Goal: Answer question/provide support: Share knowledge or assist other users

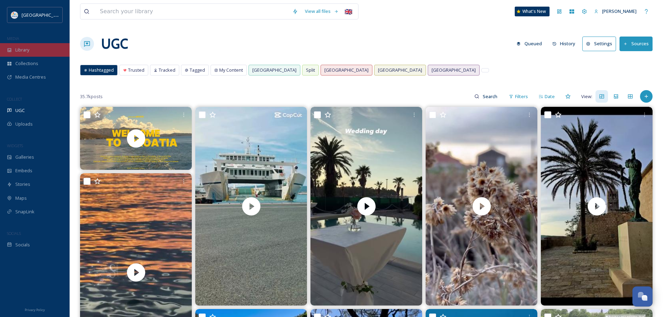
click at [32, 48] on div "Library" at bounding box center [35, 50] width 70 height 14
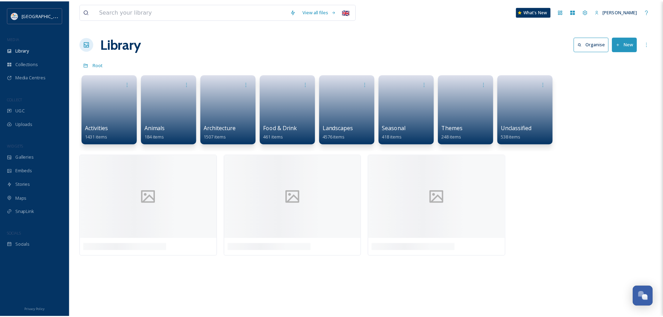
scroll to position [949, 0]
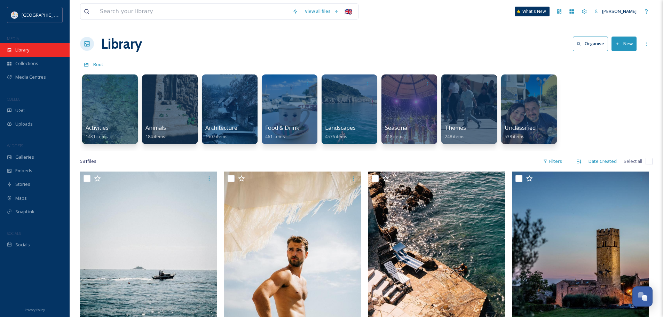
click at [33, 44] on div "Library" at bounding box center [35, 50] width 70 height 14
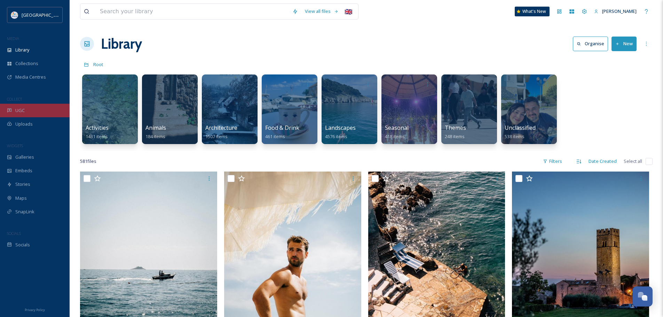
click at [20, 111] on span "UGC" at bounding box center [19, 110] width 9 height 7
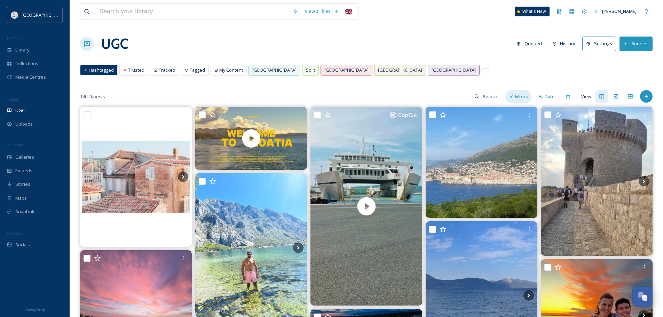
click at [522, 93] on div "Filters" at bounding box center [518, 97] width 26 height 14
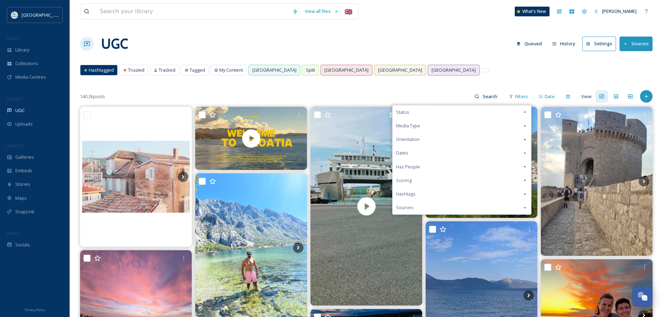
click at [438, 115] on div "Status" at bounding box center [462, 112] width 138 height 14
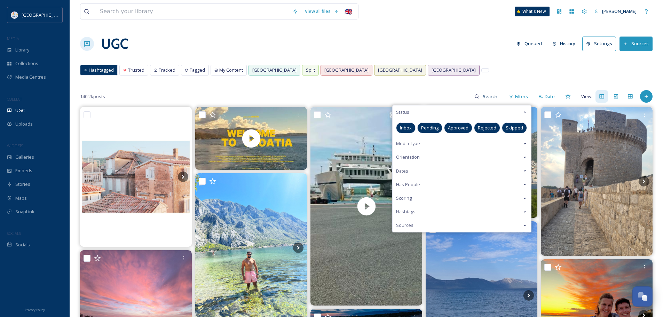
click at [430, 130] on span "Pending" at bounding box center [429, 128] width 17 height 7
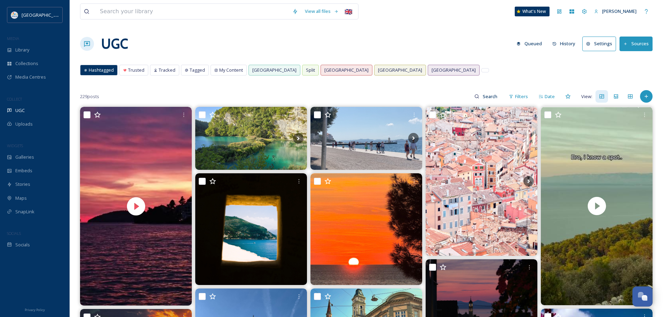
click at [428, 65] on div "Hashtagged Trusted Tracked Tagged My Content [GEOGRAPHIC_DATA] [GEOGRAPHIC_DATA…" at bounding box center [366, 72] width 572 height 14
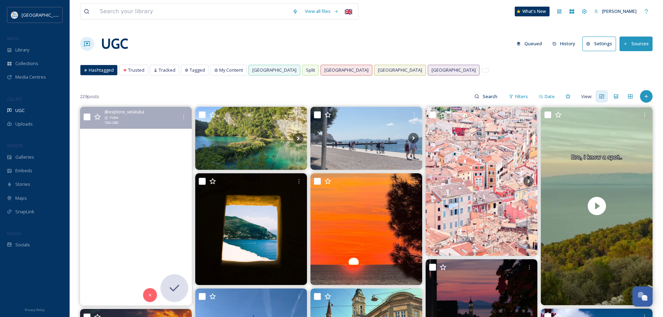
click at [144, 177] on video "#VelaLuka #sunset ❤️‍🔥\a\a#korculaisland #dalmatia #CroatiaFullOfLife #Croatia …" at bounding box center [136, 206] width 112 height 199
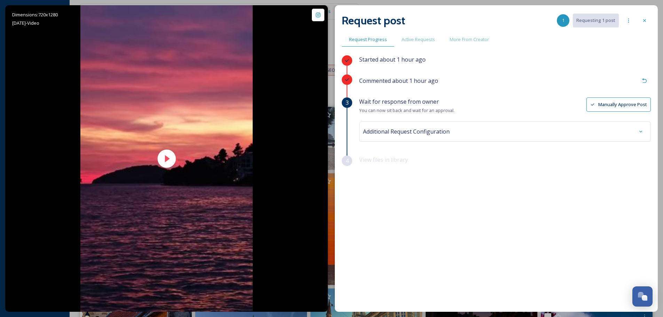
click at [597, 104] on button "Manually Approve Post" at bounding box center [618, 104] width 64 height 14
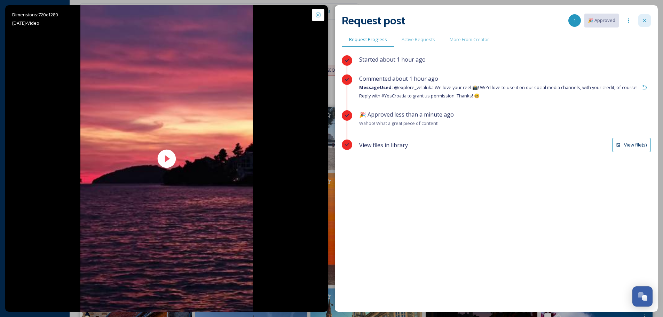
click at [642, 22] on icon at bounding box center [645, 21] width 6 height 6
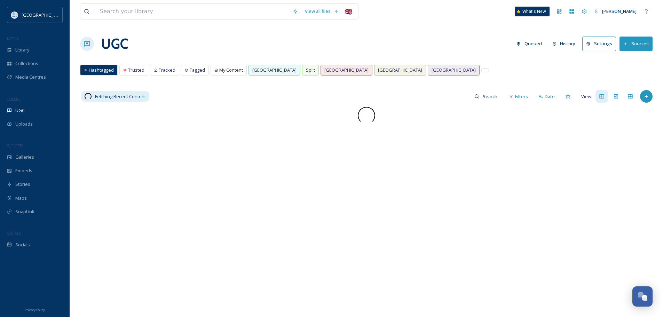
scroll to position [949, 0]
click at [14, 49] on div "Library" at bounding box center [35, 50] width 70 height 14
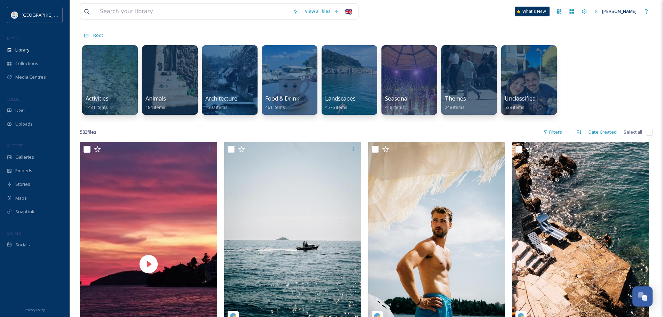
scroll to position [104, 0]
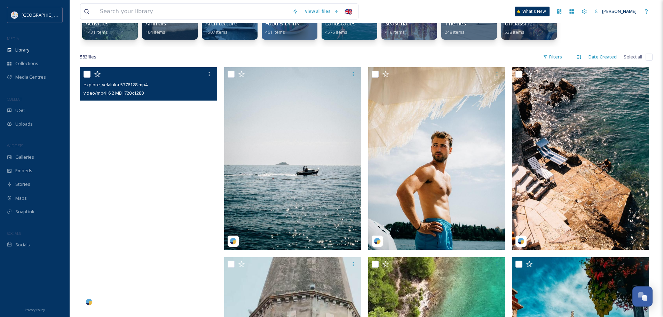
click at [135, 157] on video "explore_velaluka-5776128.mp4" at bounding box center [148, 189] width 137 height 244
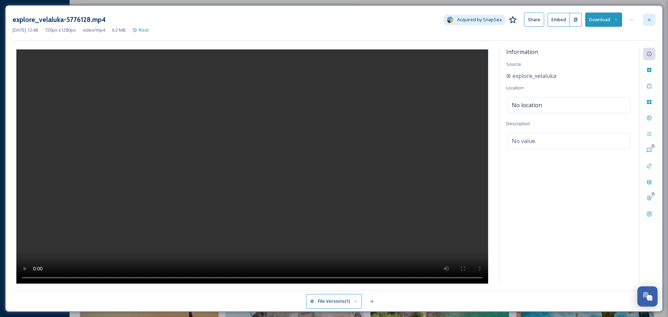
click at [649, 22] on icon at bounding box center [650, 20] width 6 height 6
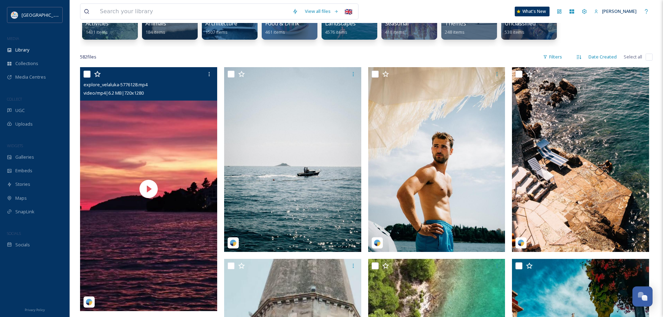
click at [297, 52] on div "582 file s Filters Date Created Select all" at bounding box center [366, 57] width 572 height 14
click at [138, 50] on div "582 file s Filters Date Created Select all" at bounding box center [366, 57] width 572 height 14
